Goal: Task Accomplishment & Management: Use online tool/utility

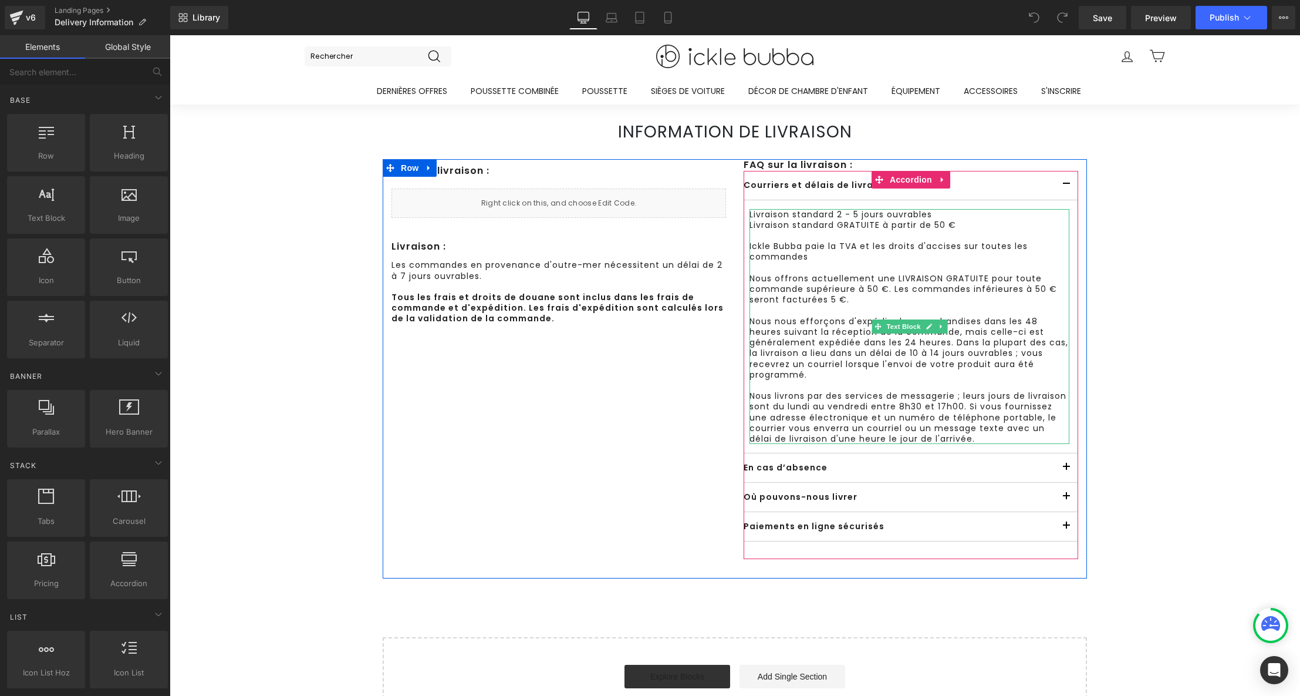
click at [829, 299] on p "Nous offrons actuellement une LIVRAISON GRATUITE pour toute commande supérieure…" at bounding box center [910, 289] width 320 height 32
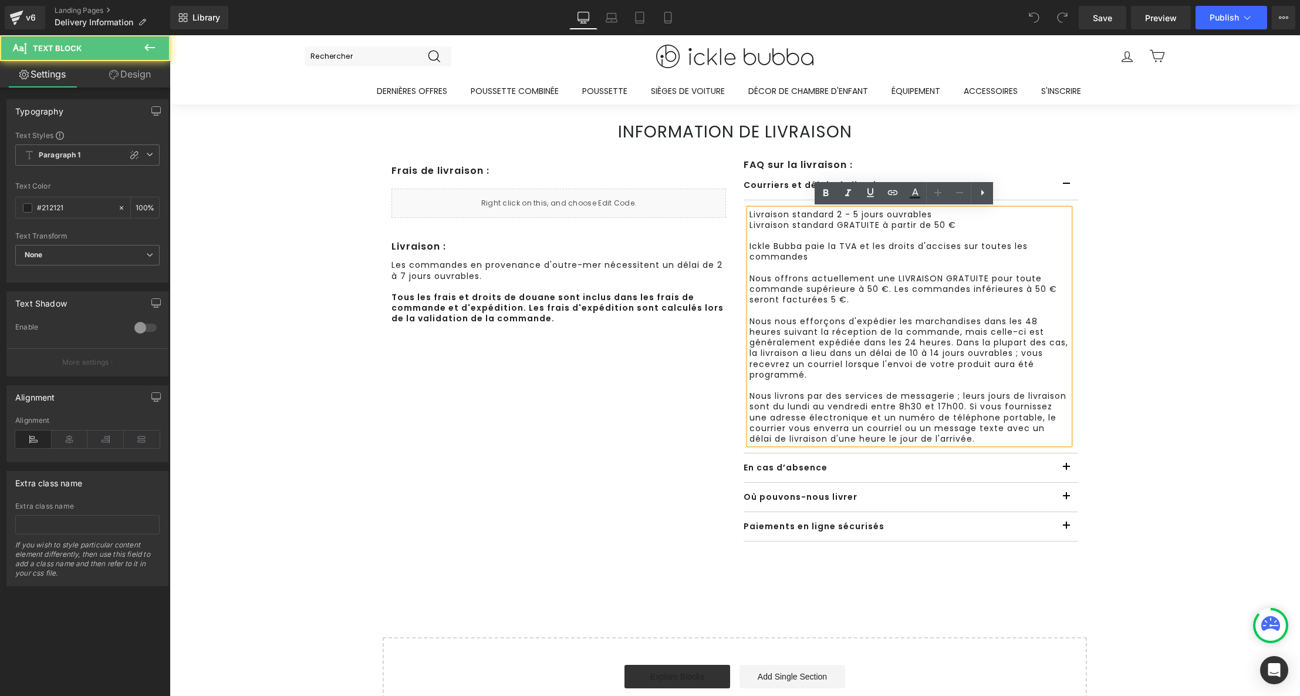
click at [828, 299] on p "Nous offrons actuellement une LIVRAISON GRATUITE pour toute commande supérieure…" at bounding box center [910, 289] width 320 height 32
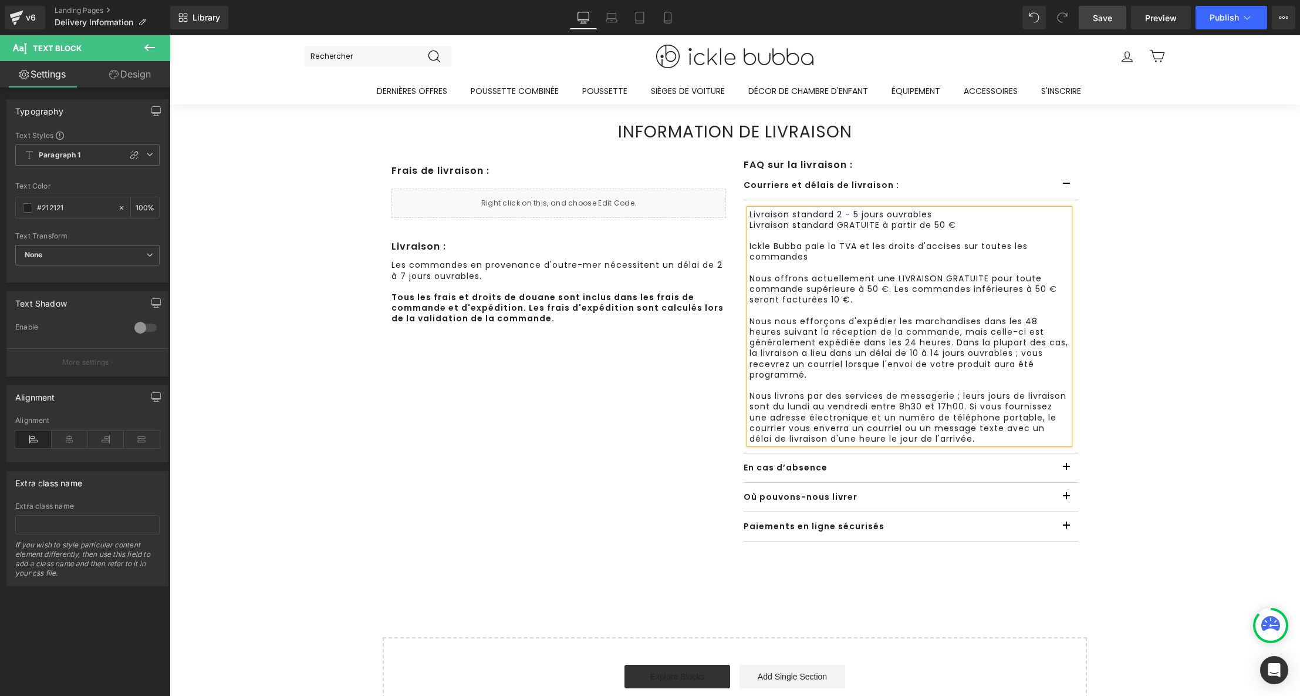
click at [1097, 21] on span "Save" at bounding box center [1102, 18] width 19 height 12
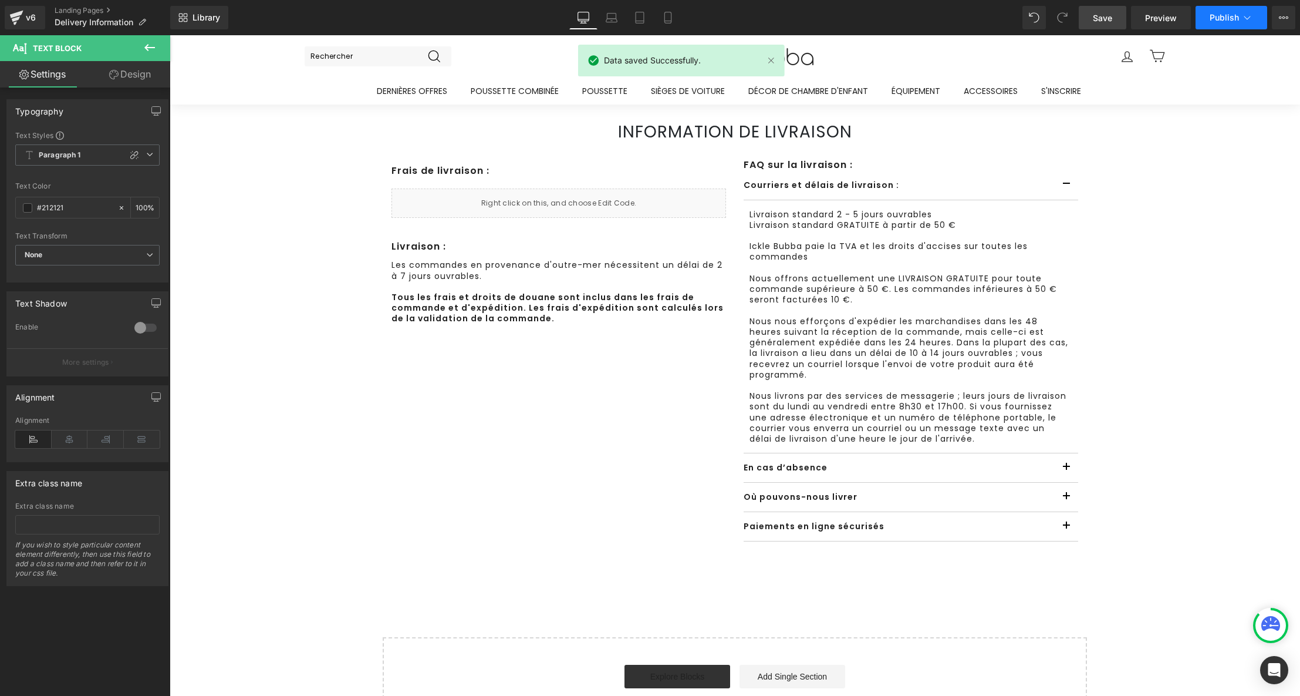
click at [1227, 13] on span "Publish" at bounding box center [1224, 17] width 29 height 9
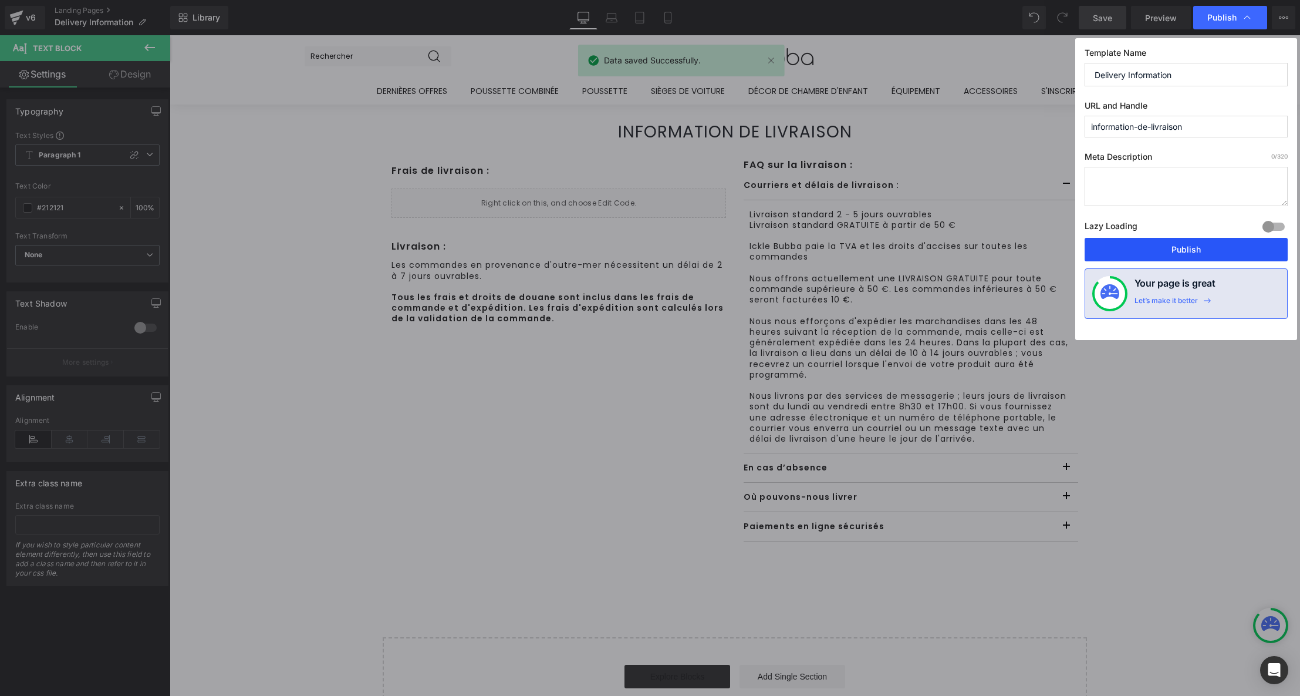
click at [1196, 252] on button "Publish" at bounding box center [1186, 249] width 203 height 23
